Goal: Task Accomplishment & Management: Manage account settings

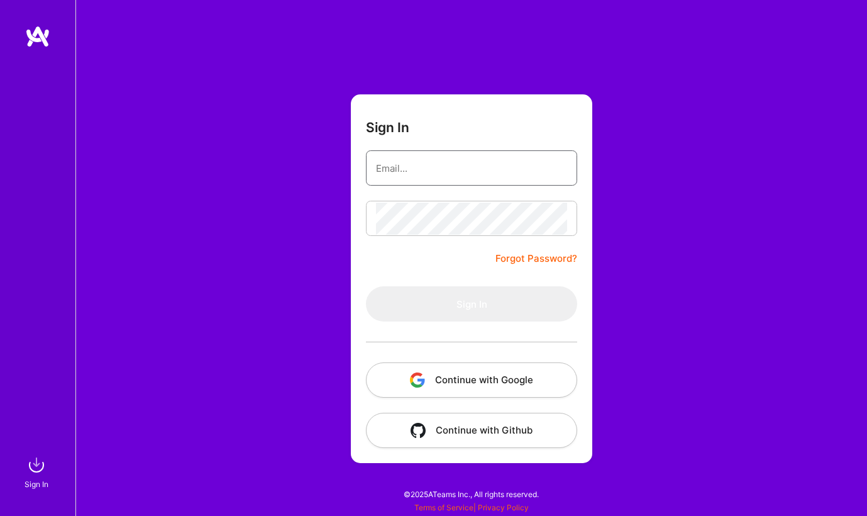
type input "[EMAIL_ADDRESS][DOMAIN_NAME]"
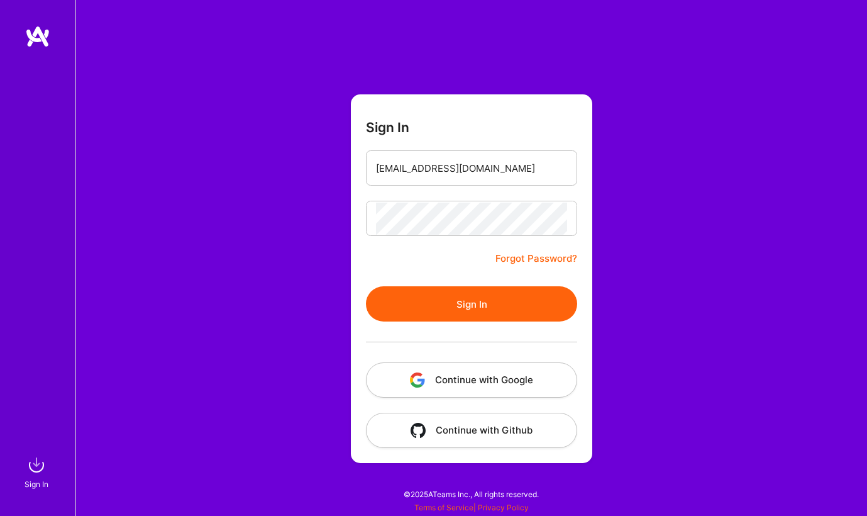
click at [416, 304] on button "Sign In" at bounding box center [471, 303] width 211 height 35
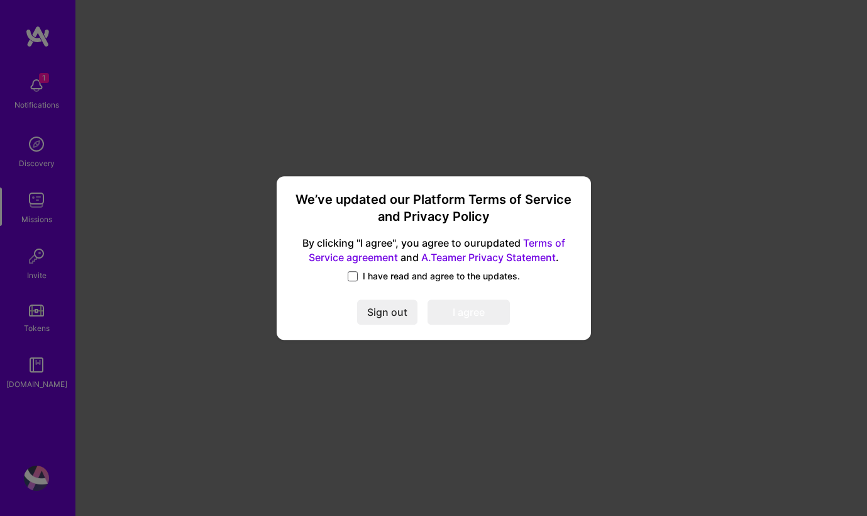
click at [352, 273] on span at bounding box center [353, 276] width 10 height 10
click at [0, 0] on input "I have read and agree to the updates." at bounding box center [0, 0] width 0 height 0
click at [450, 306] on button "I agree" at bounding box center [469, 311] width 82 height 25
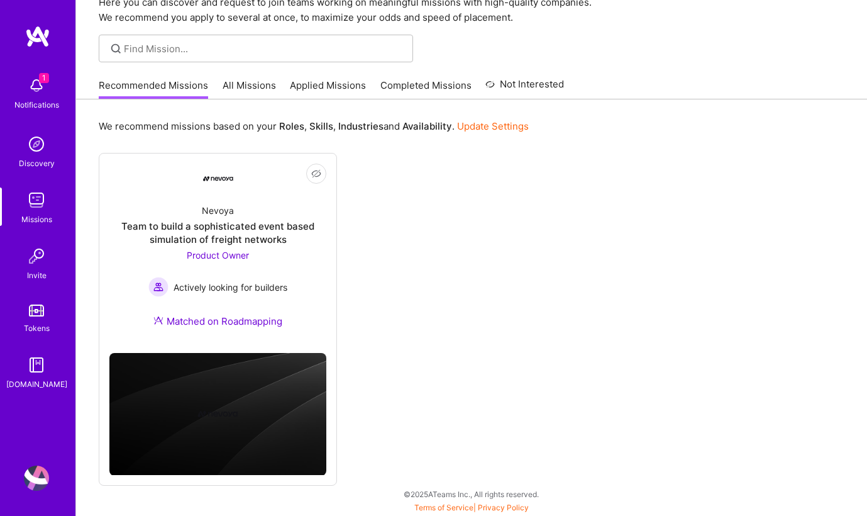
scroll to position [59, 0]
click at [342, 80] on link "Applied Missions" at bounding box center [328, 89] width 76 height 21
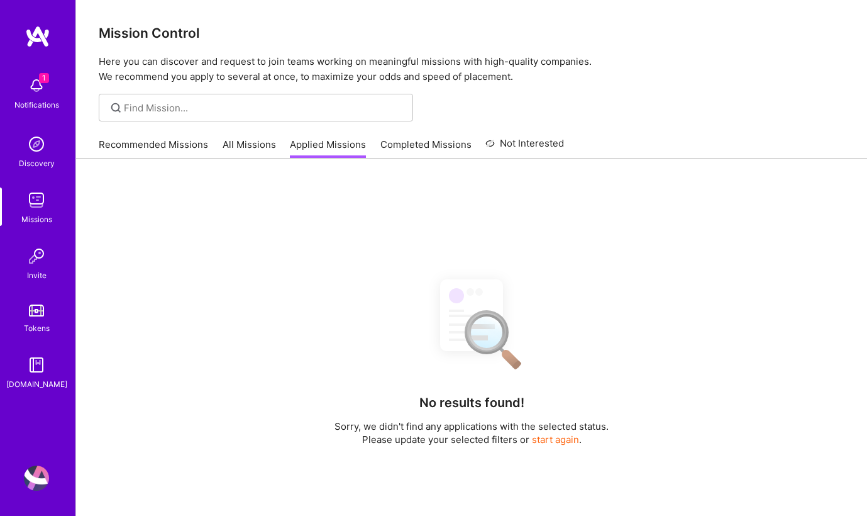
click at [247, 143] on link "All Missions" at bounding box center [249, 148] width 53 height 21
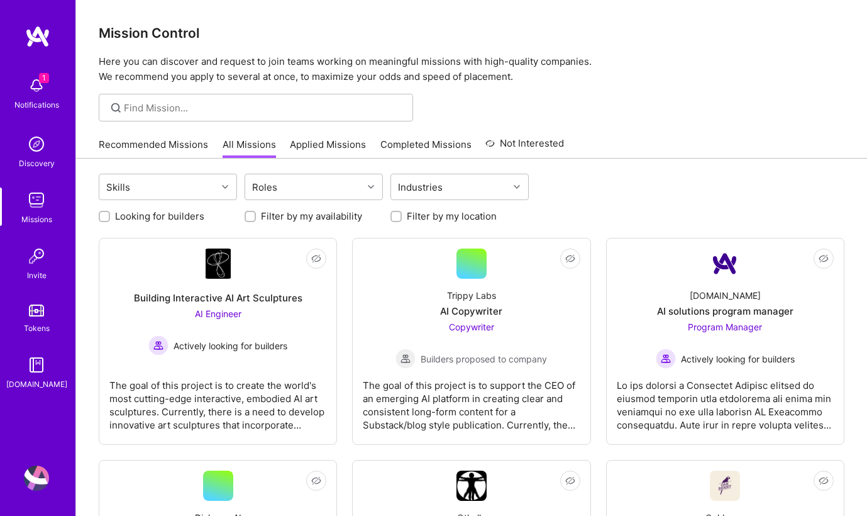
click at [180, 149] on link "Recommended Missions" at bounding box center [153, 148] width 109 height 21
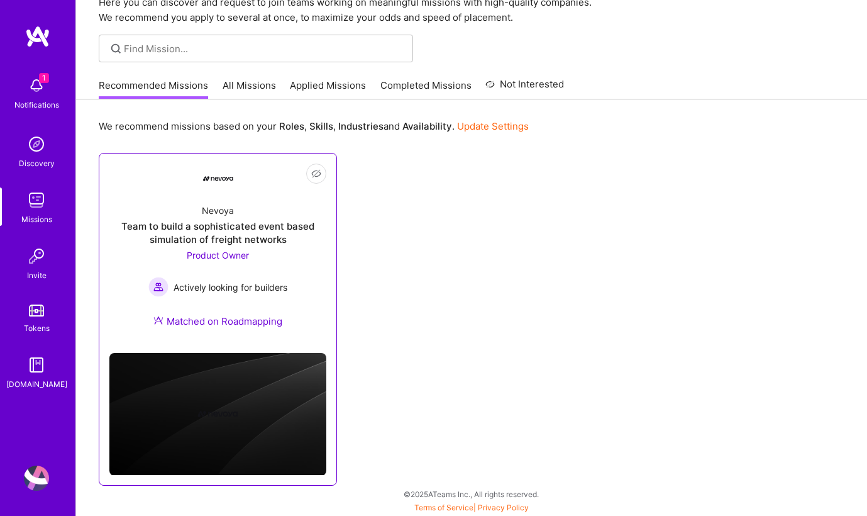
scroll to position [59, 0]
click at [189, 335] on div "Nevoya Team to build a sophisticated event based simulation of freight networks…" at bounding box center [217, 268] width 217 height 149
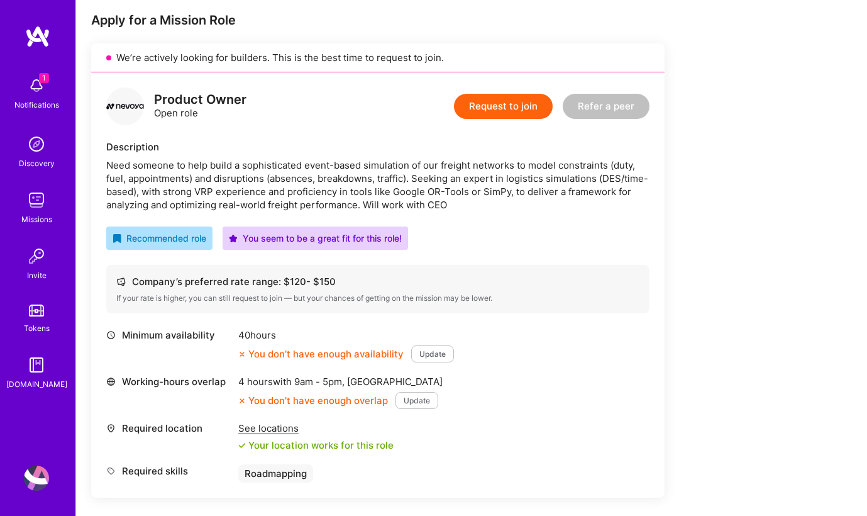
scroll to position [258, 0]
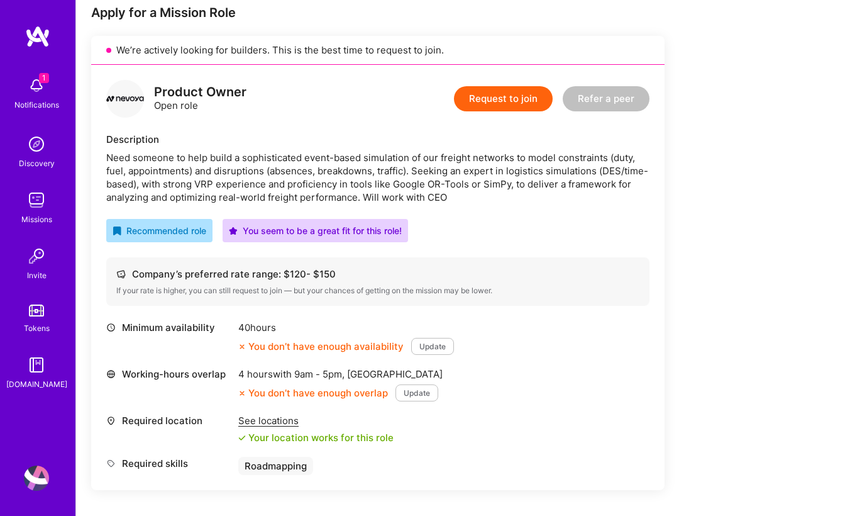
click at [251, 424] on div "See locations" at bounding box center [315, 420] width 155 height 13
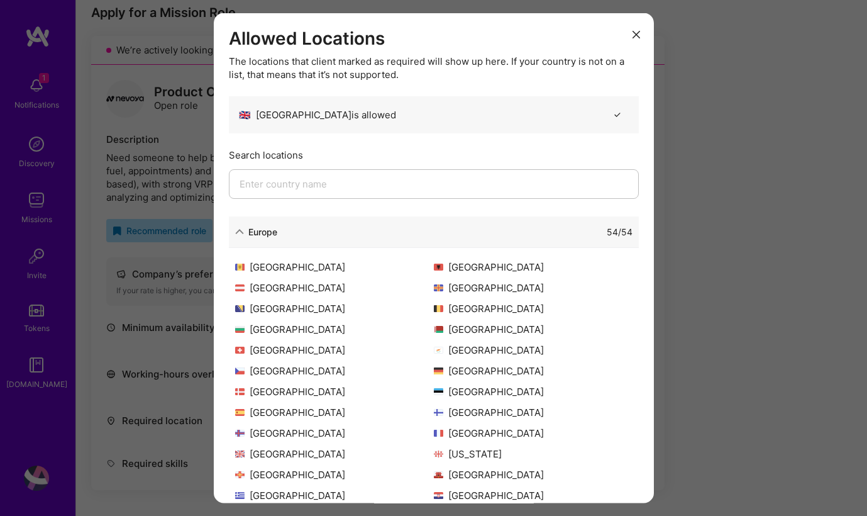
click at [631, 36] on button "modal" at bounding box center [636, 33] width 15 height 21
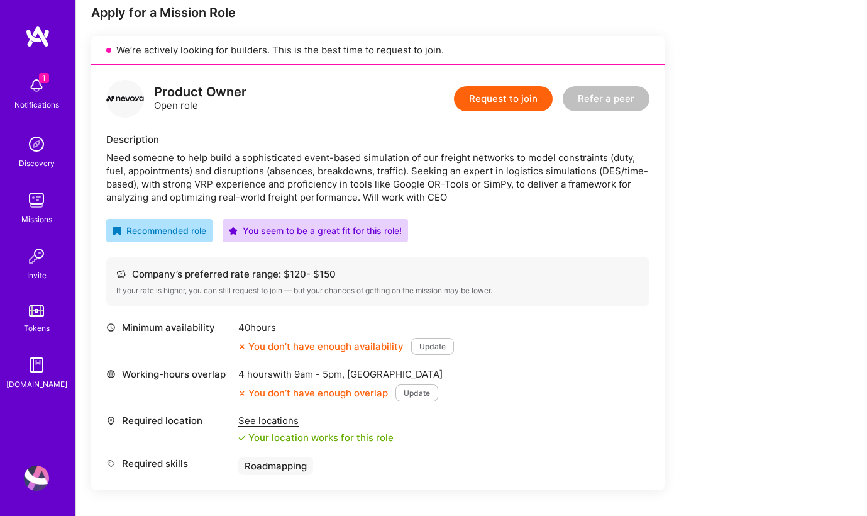
click at [419, 395] on button "Update" at bounding box center [417, 392] width 43 height 17
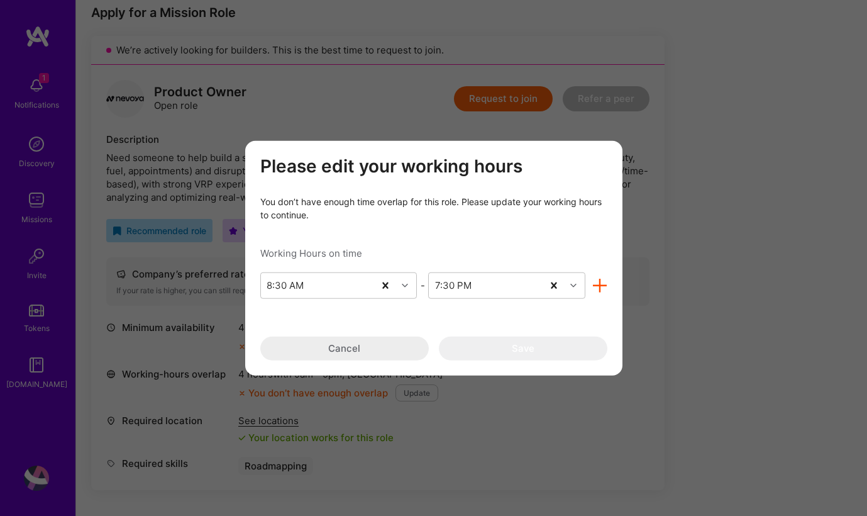
click at [597, 285] on icon "modal" at bounding box center [600, 285] width 14 height 14
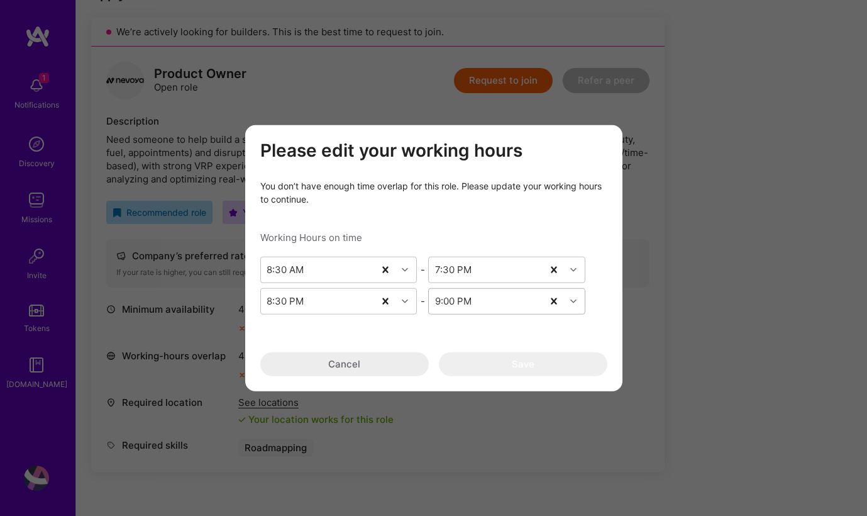
scroll to position [279, 0]
click at [358, 341] on div "Please edit your working hours You don’t have enough time overlap for this role…" at bounding box center [433, 258] width 347 height 236
click at [343, 360] on button "Cancel" at bounding box center [344, 364] width 169 height 24
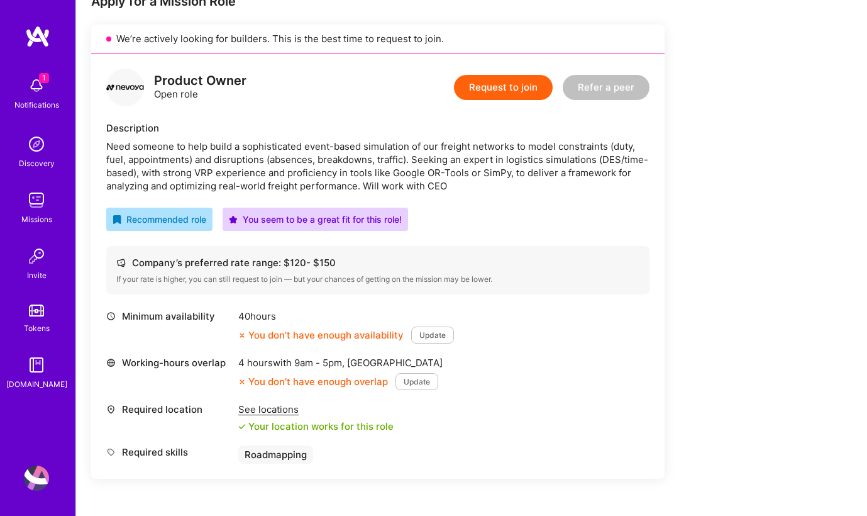
scroll to position [278, 0]
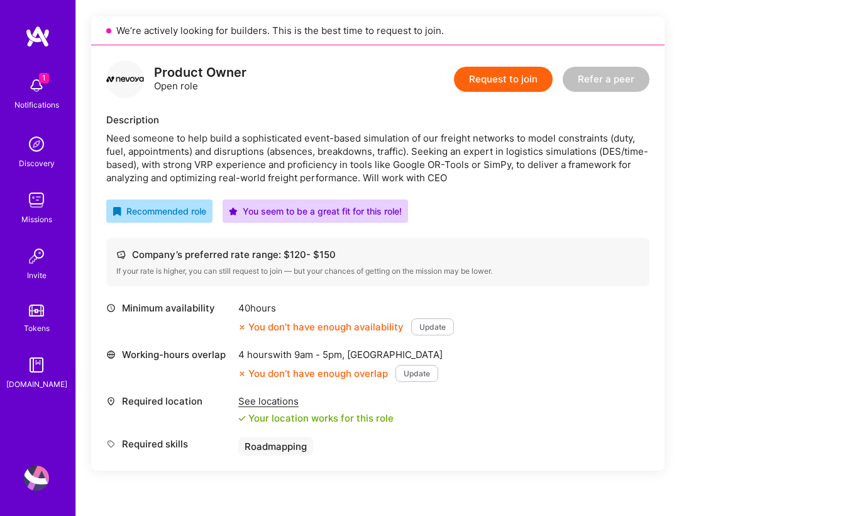
click at [435, 328] on button "Update" at bounding box center [432, 326] width 43 height 17
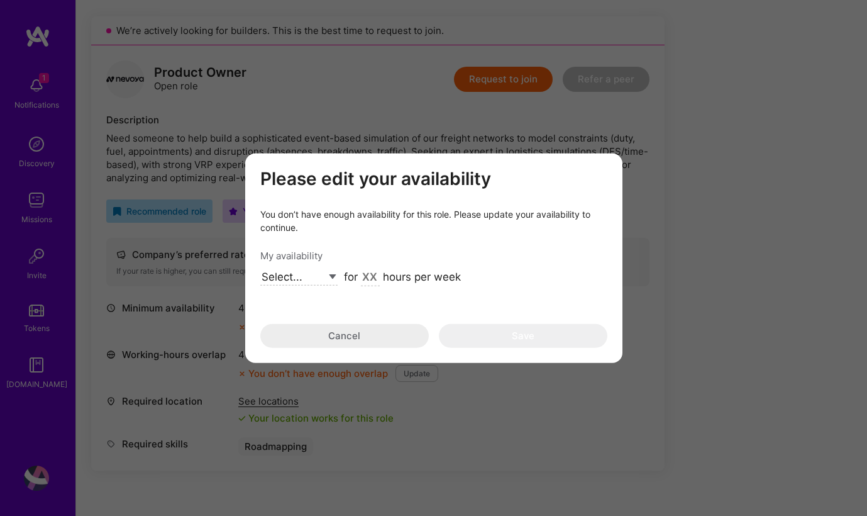
select select "Right Now"
click at [367, 274] on input "modal" at bounding box center [370, 277] width 19 height 16
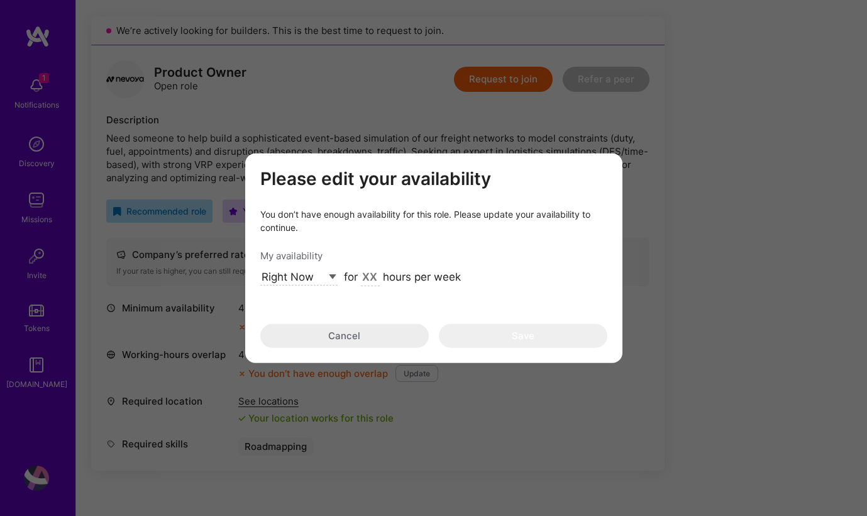
click at [367, 274] on input "modal" at bounding box center [370, 277] width 19 height 16
type input "40"
click at [464, 330] on button "Save" at bounding box center [523, 335] width 169 height 24
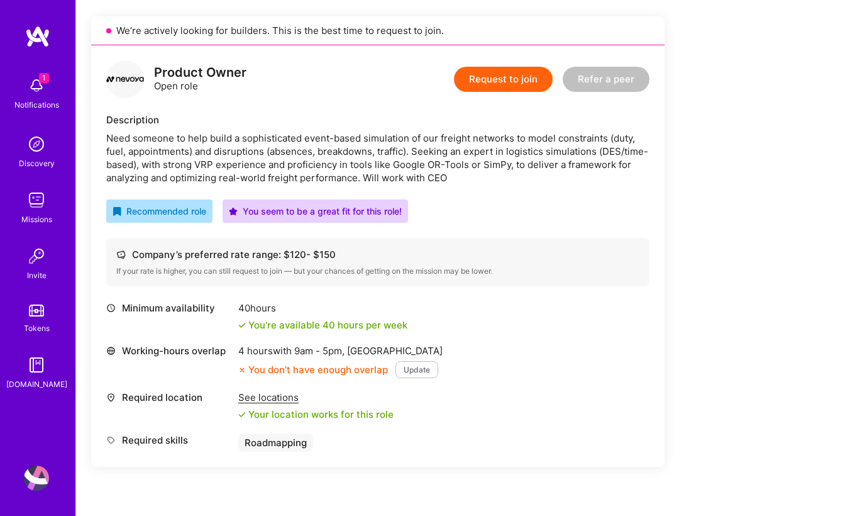
click at [412, 367] on button "Update" at bounding box center [417, 369] width 43 height 17
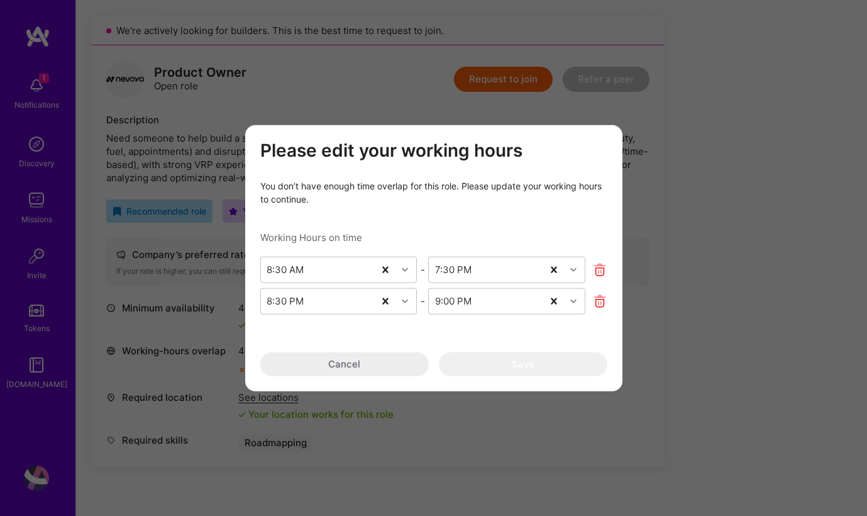
click at [354, 368] on button "Cancel" at bounding box center [344, 364] width 169 height 24
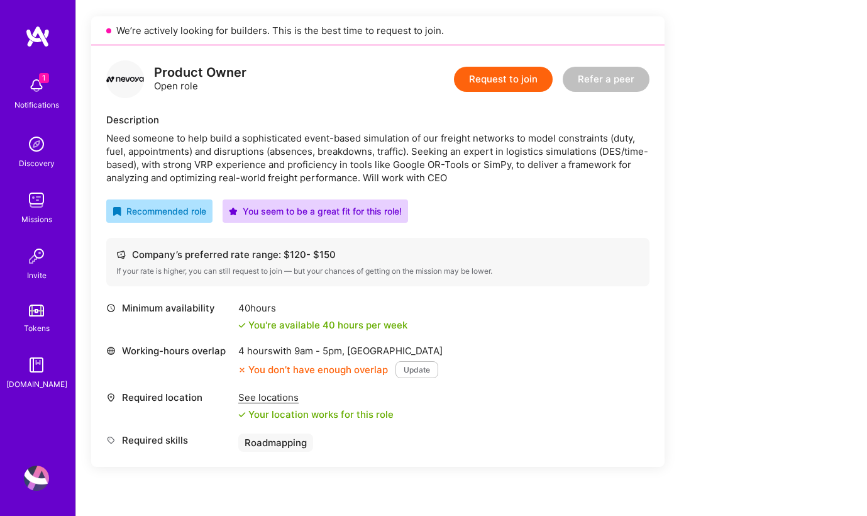
click at [399, 365] on button "Update" at bounding box center [417, 369] width 43 height 17
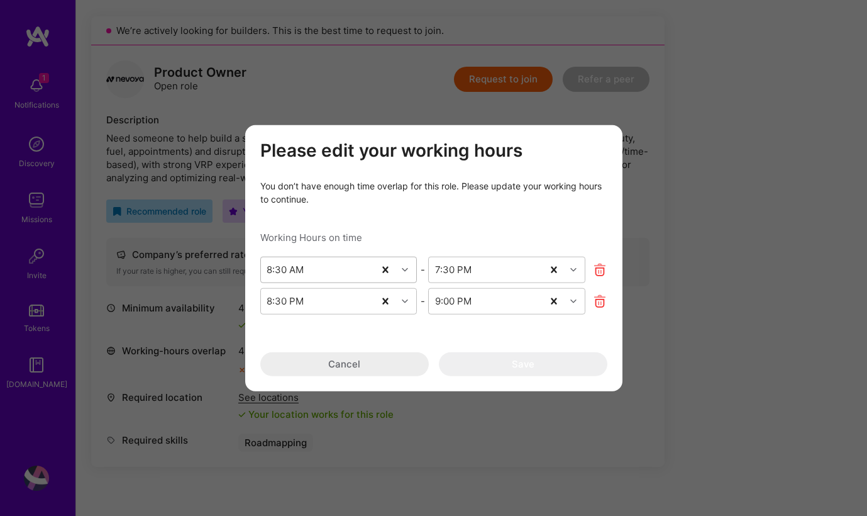
click at [401, 267] on div "modal" at bounding box center [406, 269] width 19 height 16
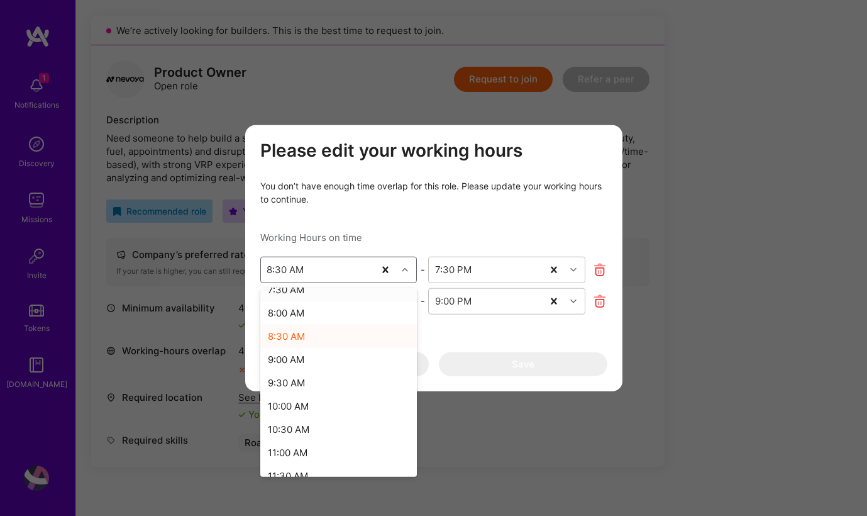
scroll to position [365, 0]
click at [348, 355] on div "9:00 AM" at bounding box center [338, 355] width 157 height 23
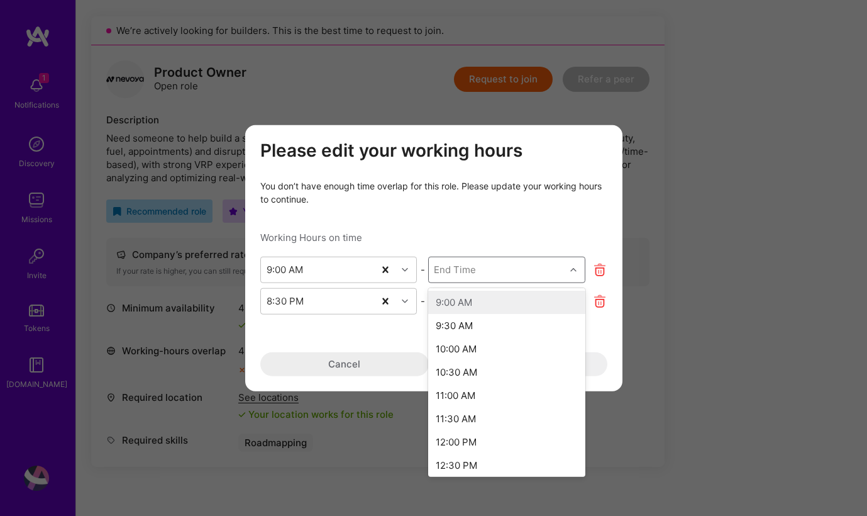
click at [475, 276] on div "End Time" at bounding box center [497, 269] width 136 height 25
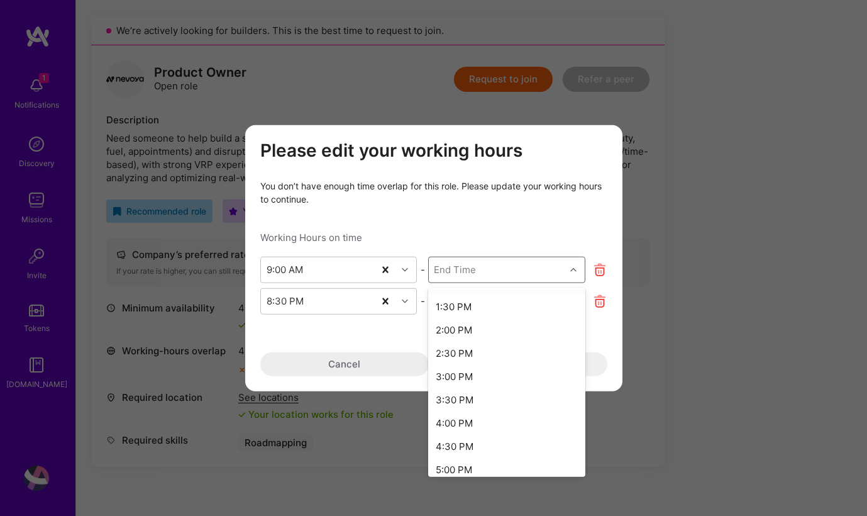
scroll to position [291, 0]
click at [448, 428] on div "6:00 PM" at bounding box center [506, 429] width 157 height 23
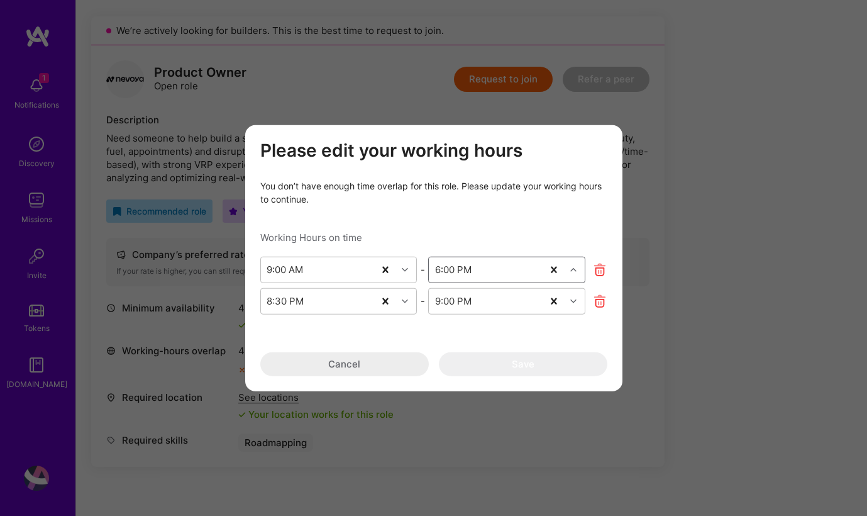
click at [599, 299] on icon "modal" at bounding box center [600, 301] width 14 height 14
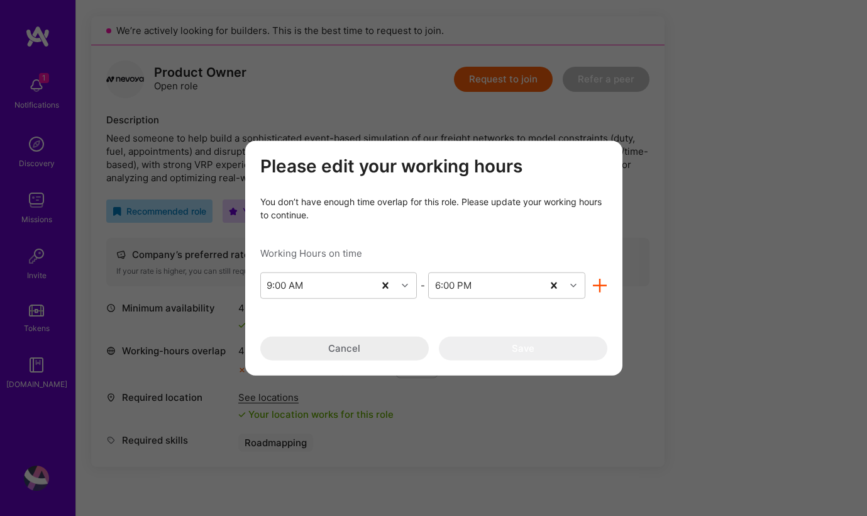
click at [363, 350] on button "Cancel" at bounding box center [344, 348] width 169 height 24
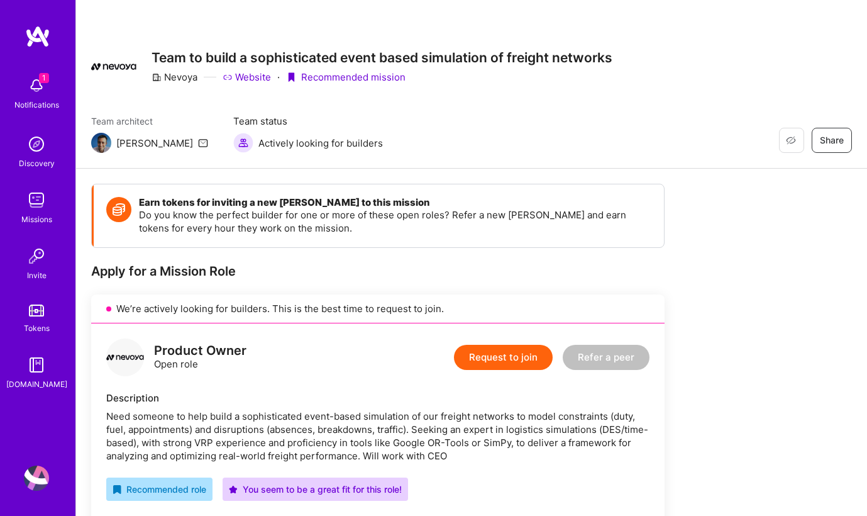
scroll to position [0, 0]
click at [37, 476] on img at bounding box center [36, 477] width 25 height 25
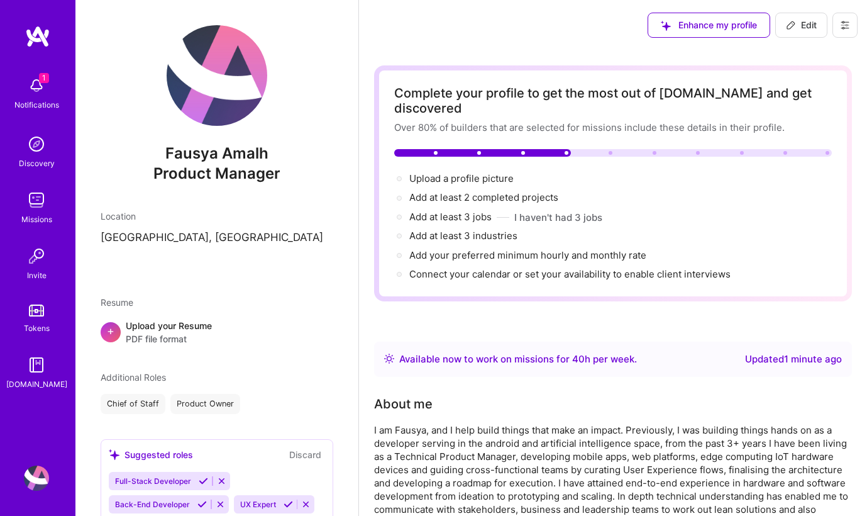
click at [790, 34] on button "Edit" at bounding box center [801, 25] width 52 height 25
select select "US"
select select "Right Now"
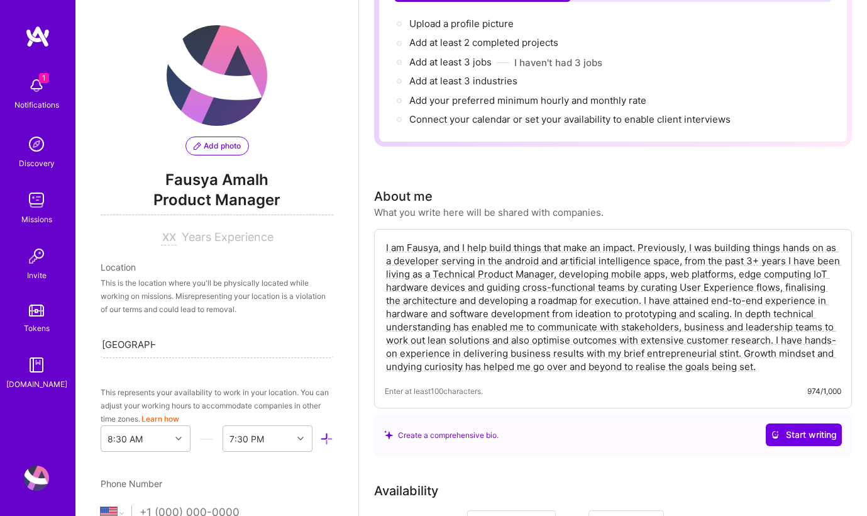
scroll to position [216, 0]
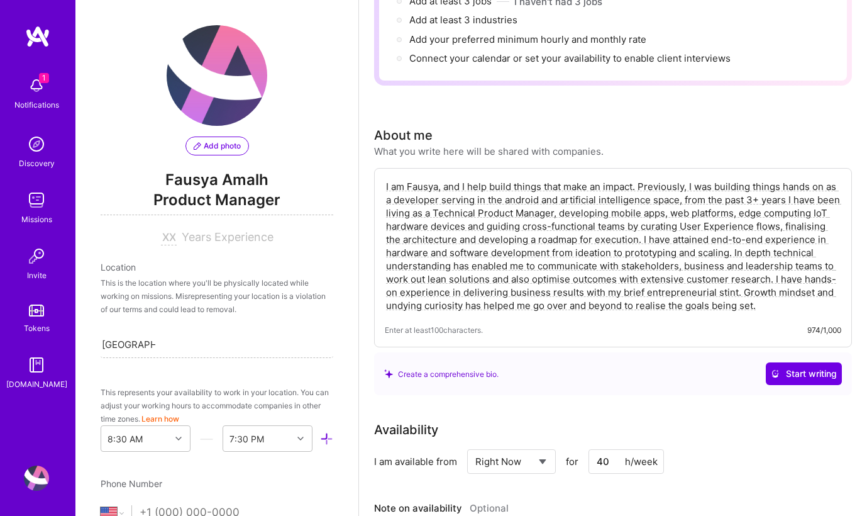
drag, startPoint x: 390, startPoint y: 172, endPoint x: 721, endPoint y: 325, distance: 364.4
click at [721, 325] on div "I am Fausya, and I help build things that make an impact. Previously, I was bui…" at bounding box center [613, 257] width 478 height 179
type textarea "I"
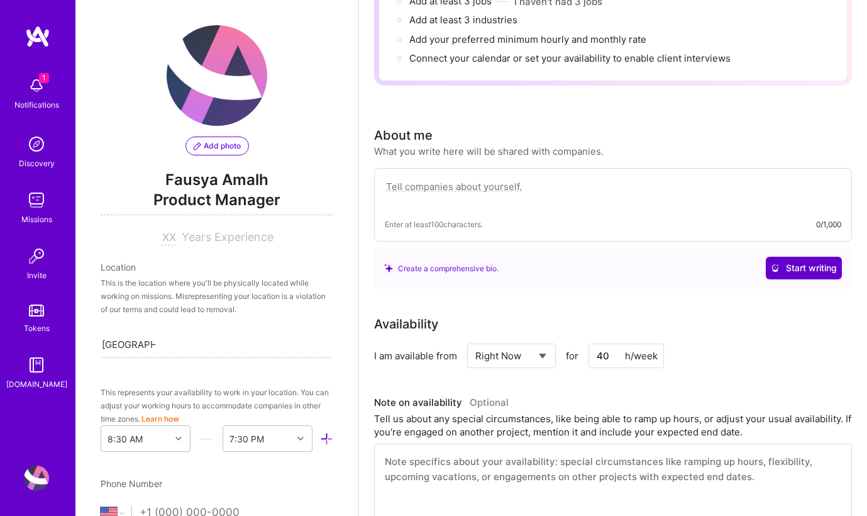
type textarea "I am Fausya, and I help build things that make an impact. Previously, I was bui…"
